Goal: Entertainment & Leisure: Consume media (video, audio)

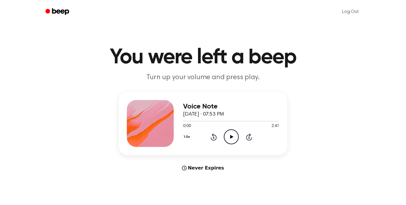
click at [232, 137] on icon at bounding box center [231, 137] width 3 height 4
click at [234, 138] on icon "Play Audio" at bounding box center [231, 136] width 15 height 15
click at [228, 139] on icon "Play Audio" at bounding box center [231, 136] width 15 height 15
click at [231, 140] on icon "Play Audio" at bounding box center [231, 136] width 15 height 15
click at [232, 137] on icon at bounding box center [231, 137] width 3 height 4
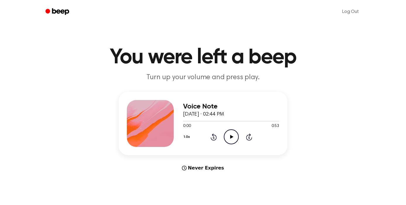
click at [232, 135] on icon "Play Audio" at bounding box center [231, 136] width 15 height 15
click at [233, 137] on icon "Play Audio" at bounding box center [231, 136] width 15 height 15
click at [236, 136] on icon "Play Audio" at bounding box center [231, 136] width 15 height 15
click at [234, 135] on icon "Play Audio" at bounding box center [231, 136] width 15 height 15
click at [235, 135] on icon "Play Audio" at bounding box center [231, 136] width 15 height 15
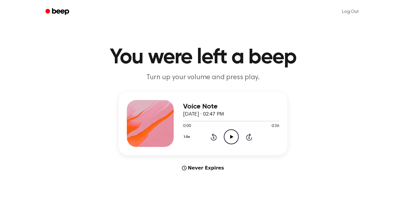
click at [232, 136] on icon at bounding box center [231, 137] width 3 height 4
click at [234, 135] on icon "Play Audio" at bounding box center [231, 136] width 15 height 15
click at [230, 138] on icon at bounding box center [231, 137] width 3 height 4
